Goal: Task Accomplishment & Management: Manage account settings

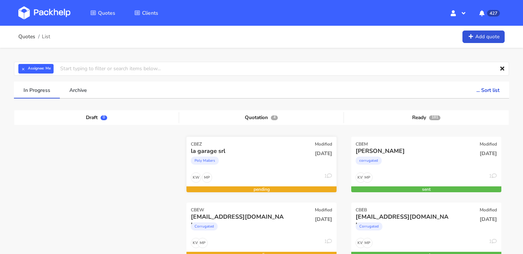
click at [238, 159] on div "Poly Mailers" at bounding box center [239, 162] width 96 height 15
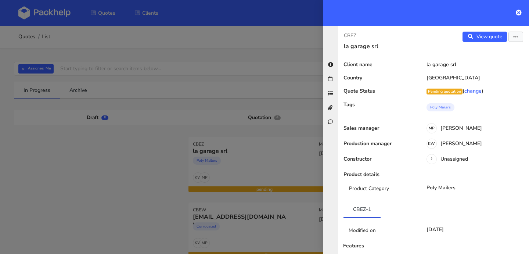
click at [466, 42] on div "View quote Edit quote" at bounding box center [480, 41] width 95 height 18
click at [468, 40] on link "View quote" at bounding box center [484, 37] width 44 height 10
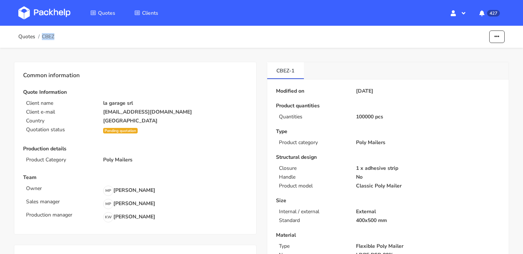
drag, startPoint x: 61, startPoint y: 37, endPoint x: 43, endPoint y: 33, distance: 18.1
click at [43, 33] on div "Quotes CBEZ Edit quote Show estimations Reject quote" at bounding box center [261, 36] width 486 height 15
copy span "CBEZ"
